Goal: Information Seeking & Learning: Learn about a topic

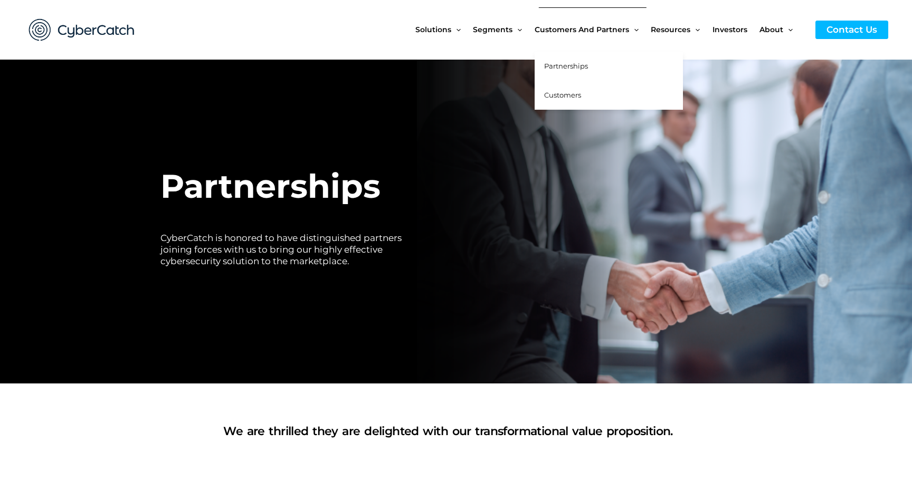
click at [556, 92] on span "Customers" at bounding box center [562, 95] width 37 height 8
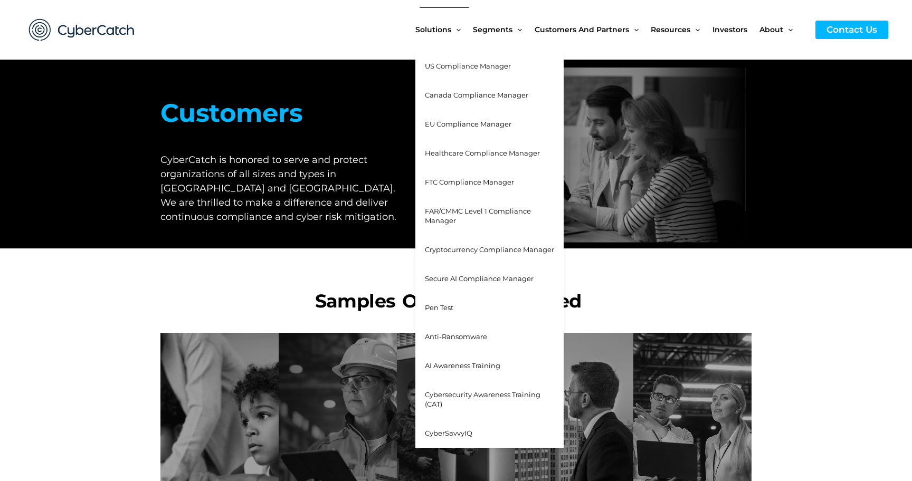
click at [471, 394] on span "Cybersecurity Awareness Training (CAT)" at bounding box center [483, 400] width 116 height 18
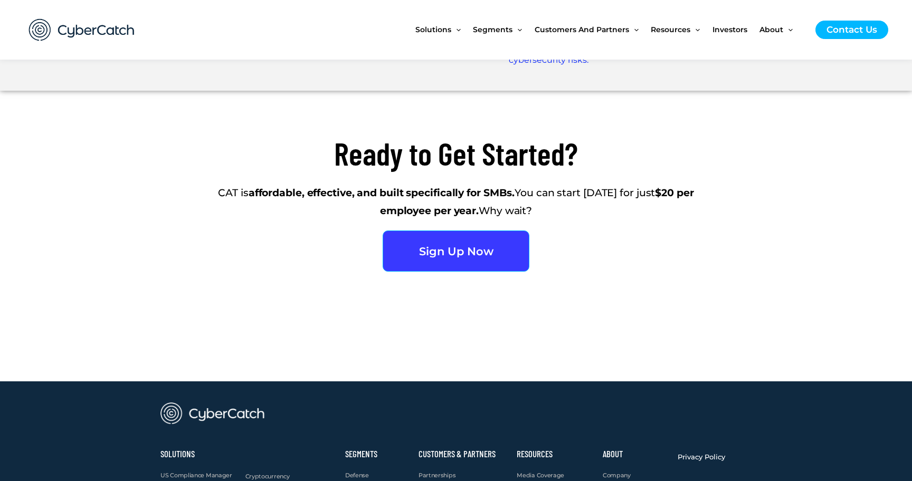
scroll to position [2375, 0]
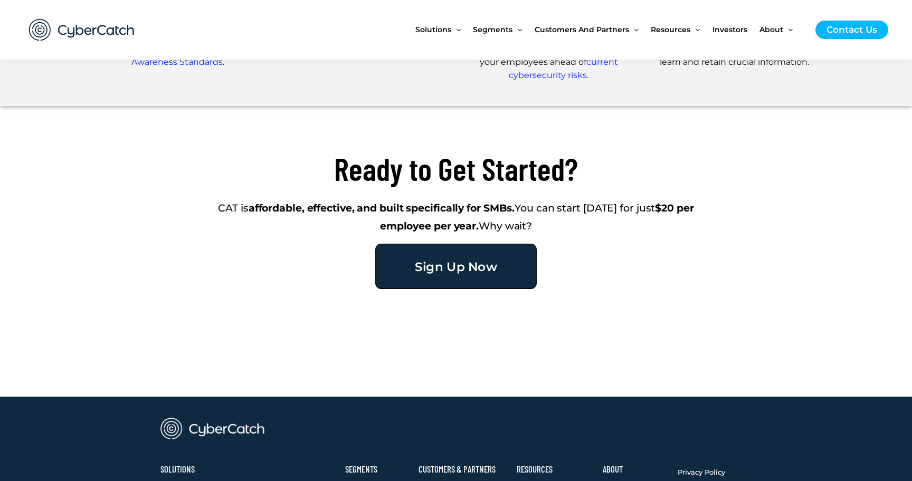
click at [460, 266] on span "Sign Up Now" at bounding box center [456, 267] width 82 height 12
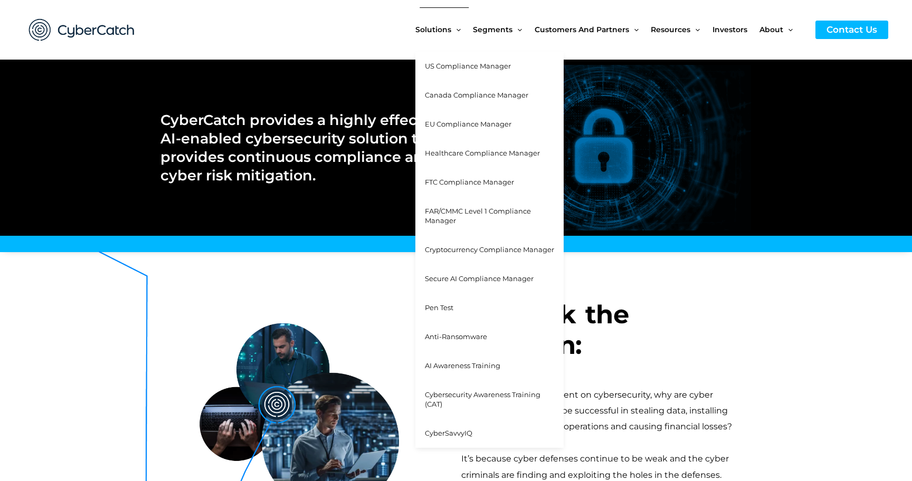
click at [444, 395] on span "Cybersecurity Awareness Training (CAT)" at bounding box center [483, 400] width 116 height 18
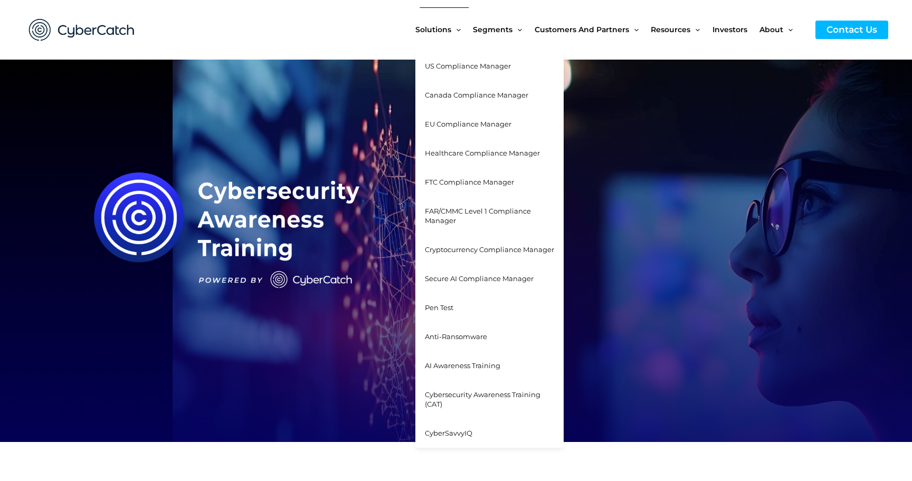
click at [478, 364] on span "AI Awareness Training" at bounding box center [462, 366] width 75 height 8
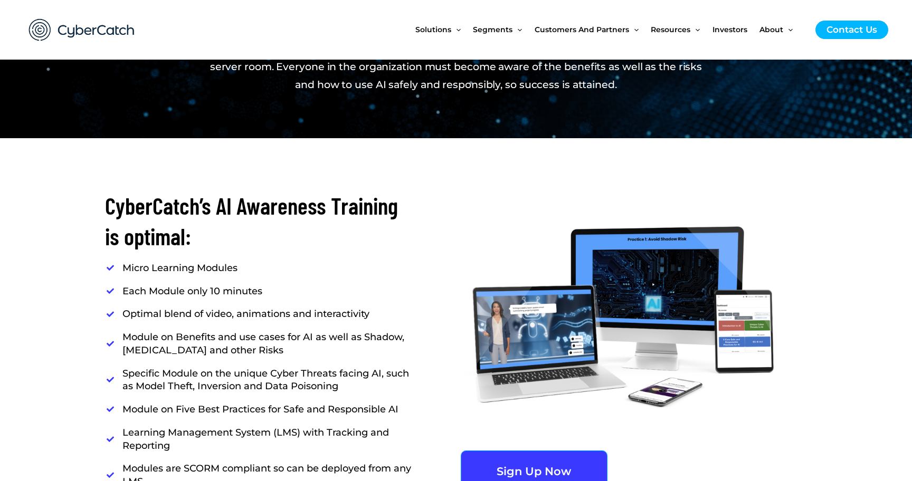
scroll to position [897, 0]
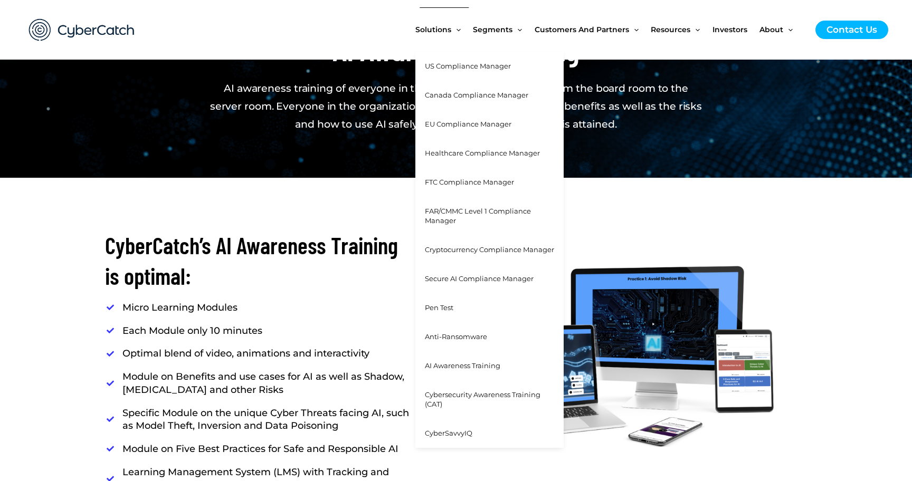
click at [448, 395] on span "Cybersecurity Awareness Training (CAT)" at bounding box center [483, 400] width 116 height 18
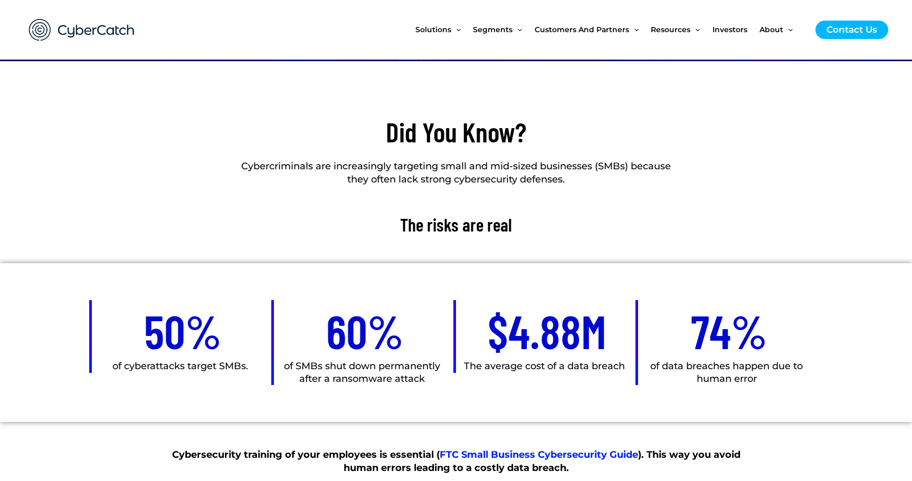
scroll to position [382, 0]
